Goal: Navigation & Orientation: Find specific page/section

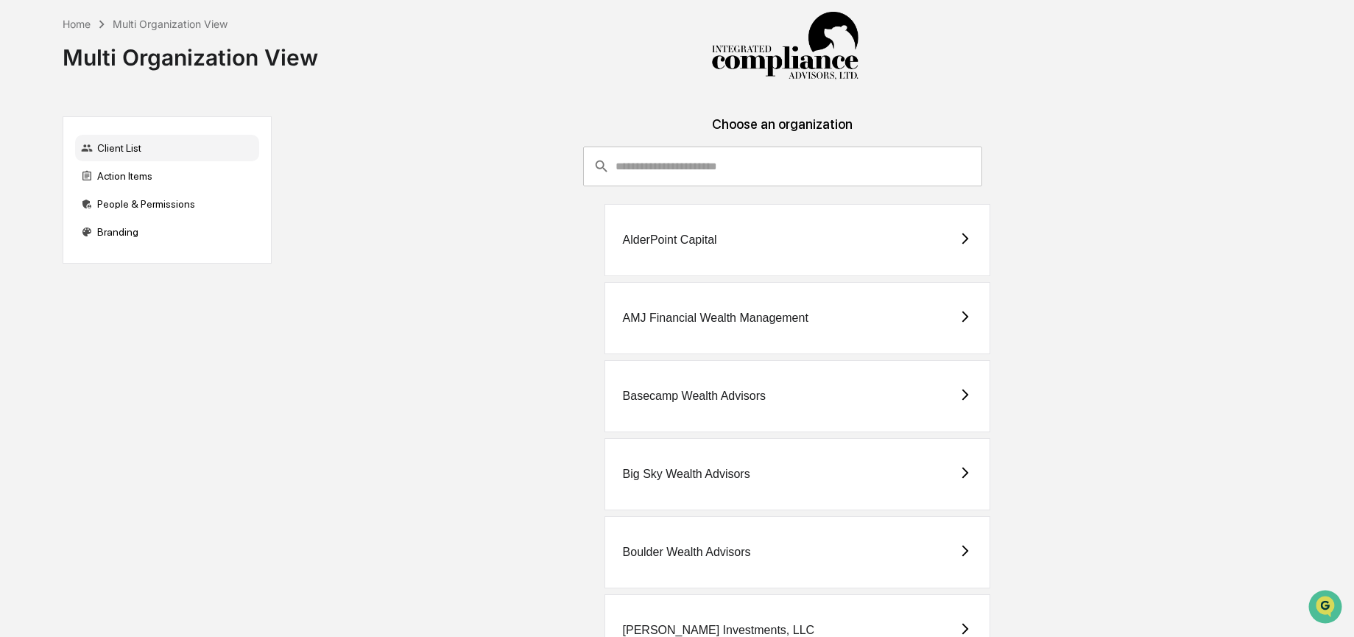
drag, startPoint x: 647, startPoint y: 172, endPoint x: 683, endPoint y: 173, distance: 36.1
click at [647, 172] on input "consultant-dashboard__filter-organizations-search-bar" at bounding box center [799, 167] width 367 height 40
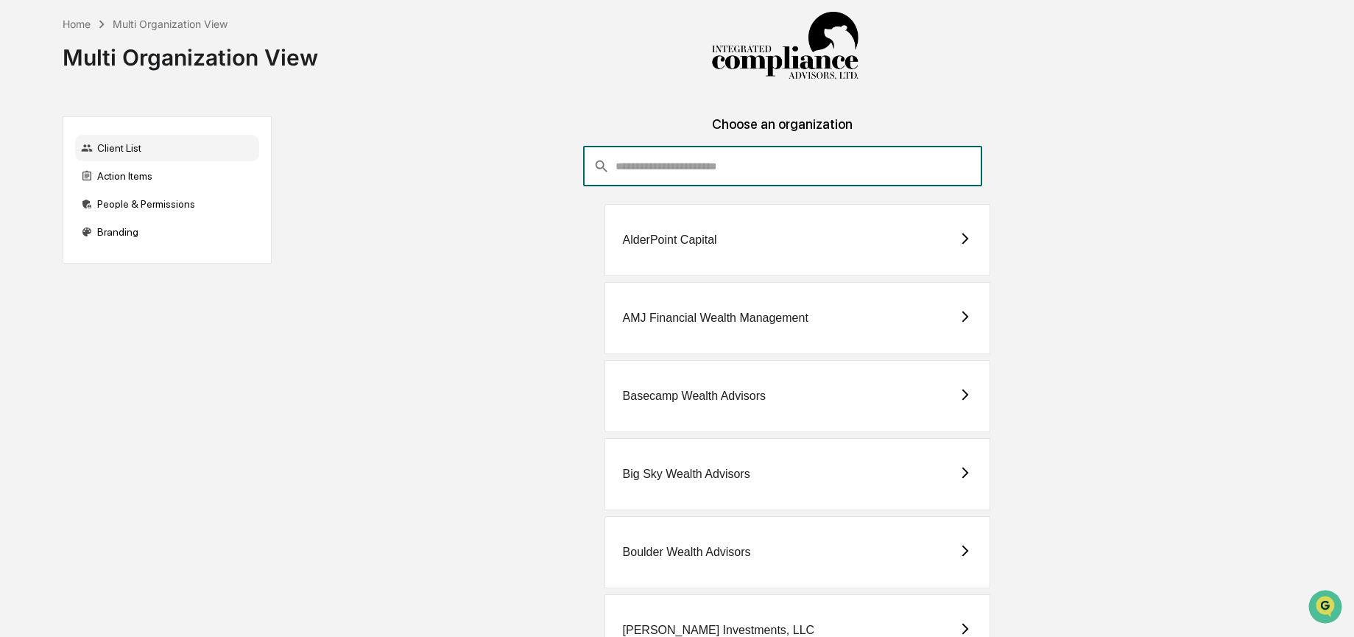
click at [554, 562] on div "Boulder Wealth Advisors" at bounding box center [783, 552] width 998 height 72
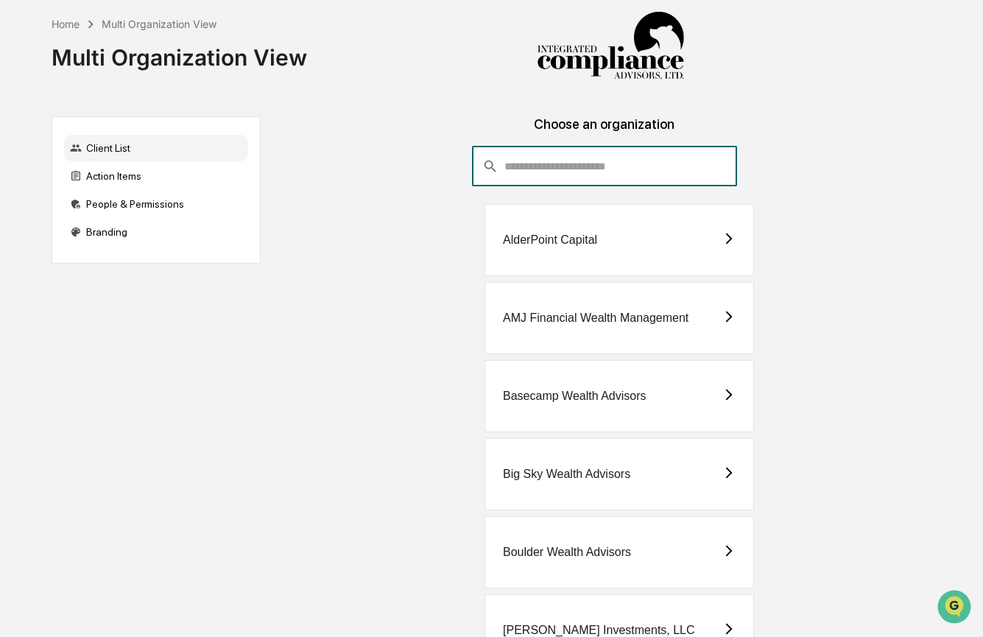
click at [562, 165] on input "consultant-dashboard__filter-organizations-search-bar" at bounding box center [620, 167] width 233 height 40
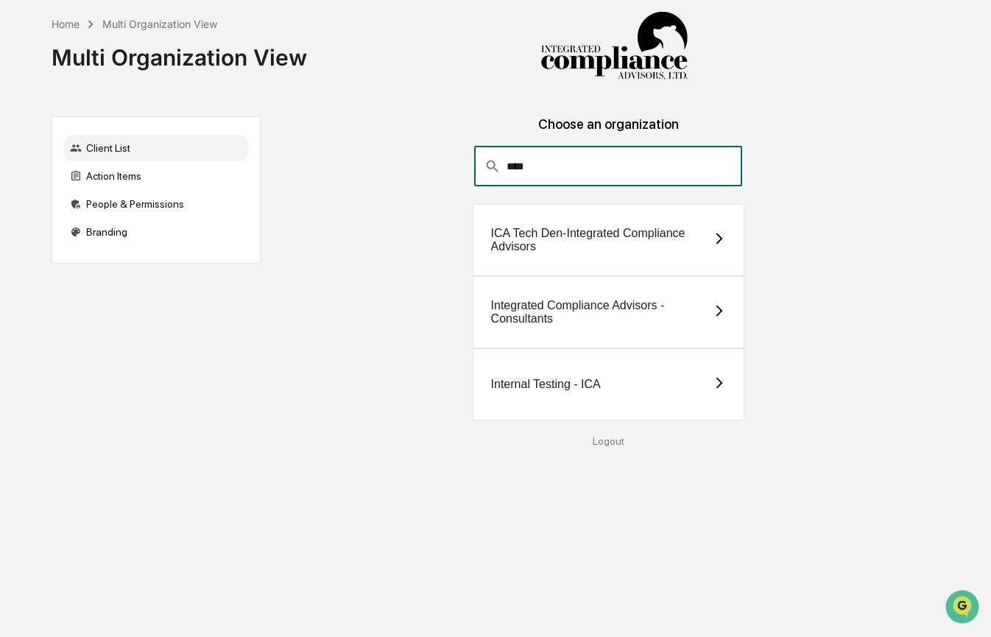
type input "****"
click at [668, 320] on div "Integrated Compliance Advisors - Consultants" at bounding box center [602, 312] width 222 height 27
